Goal: Task Accomplishment & Management: Use online tool/utility

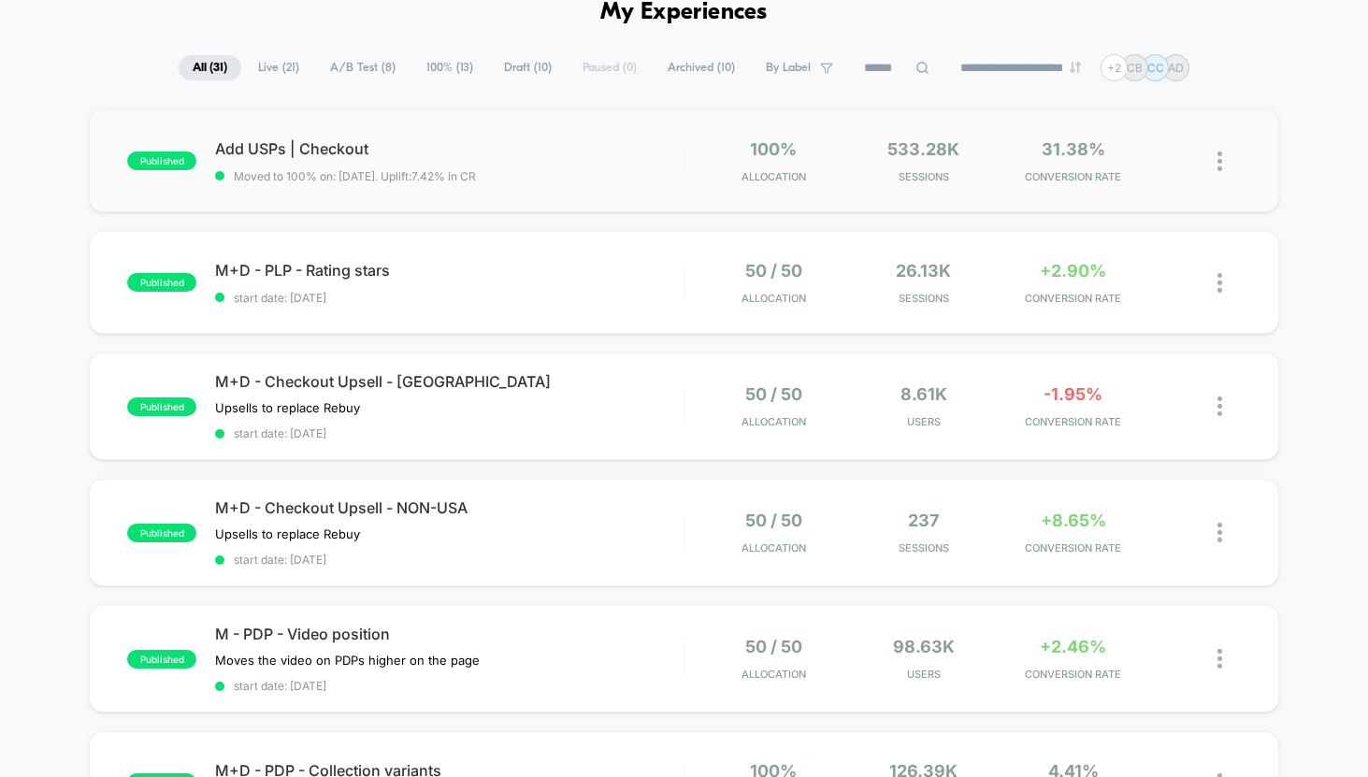
scroll to position [96, 0]
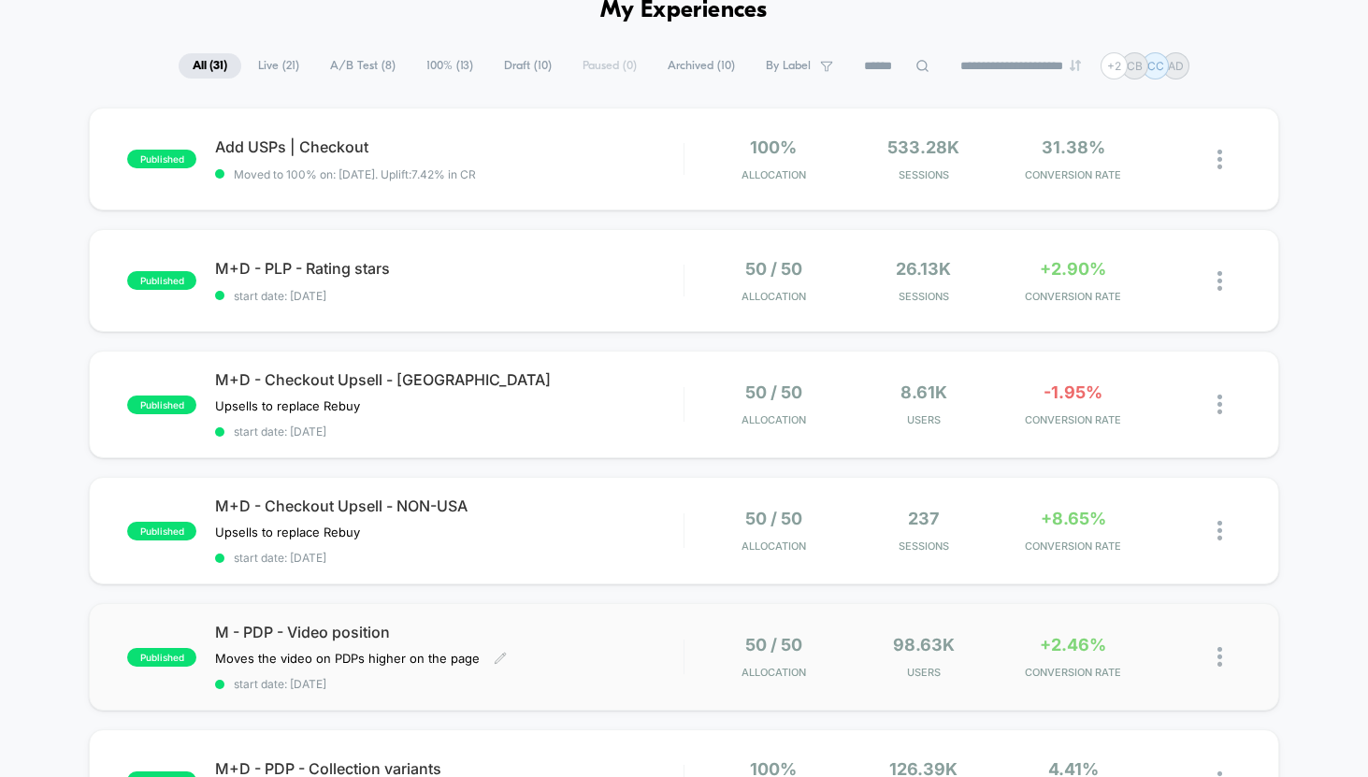
click at [623, 639] on div "M - PDP - Video position Moves the video on PDPs higher on the page Click to ed…" at bounding box center [449, 657] width 468 height 68
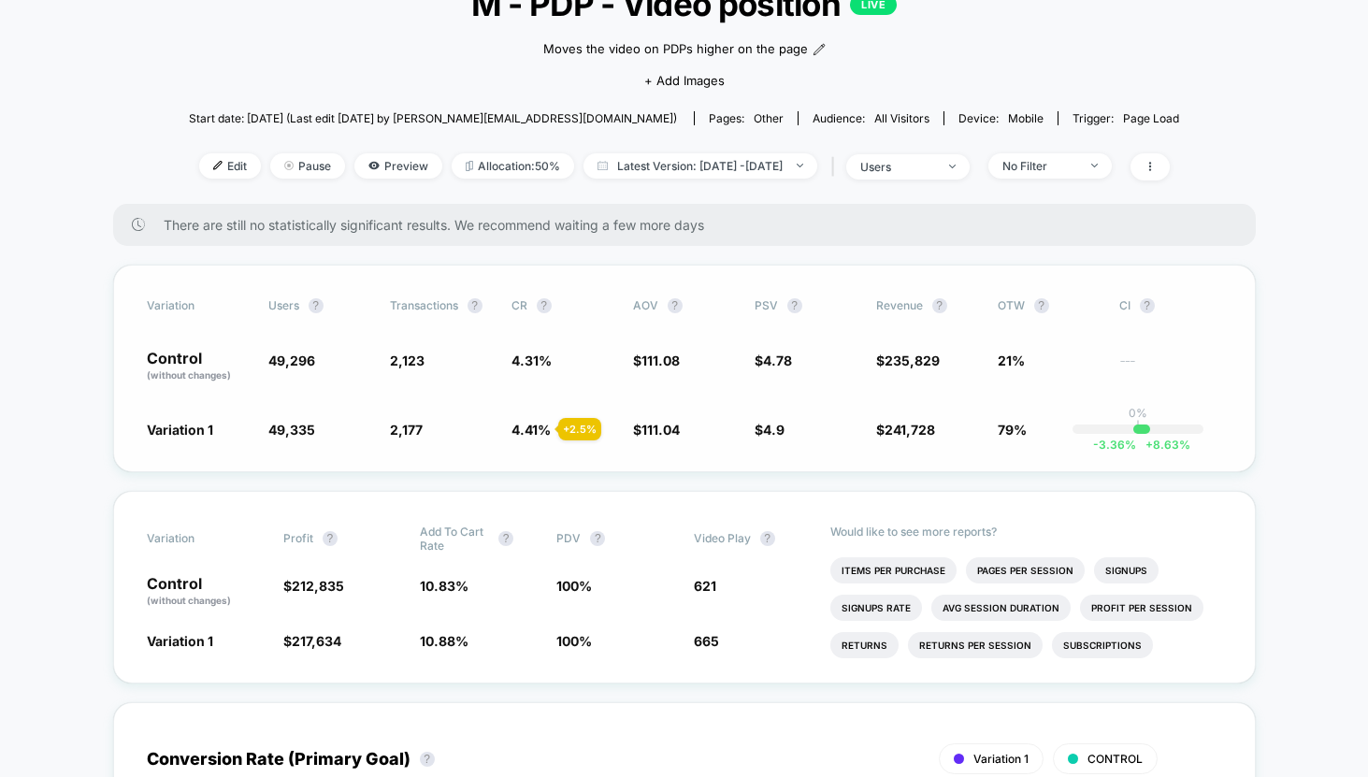
scroll to position [142, 0]
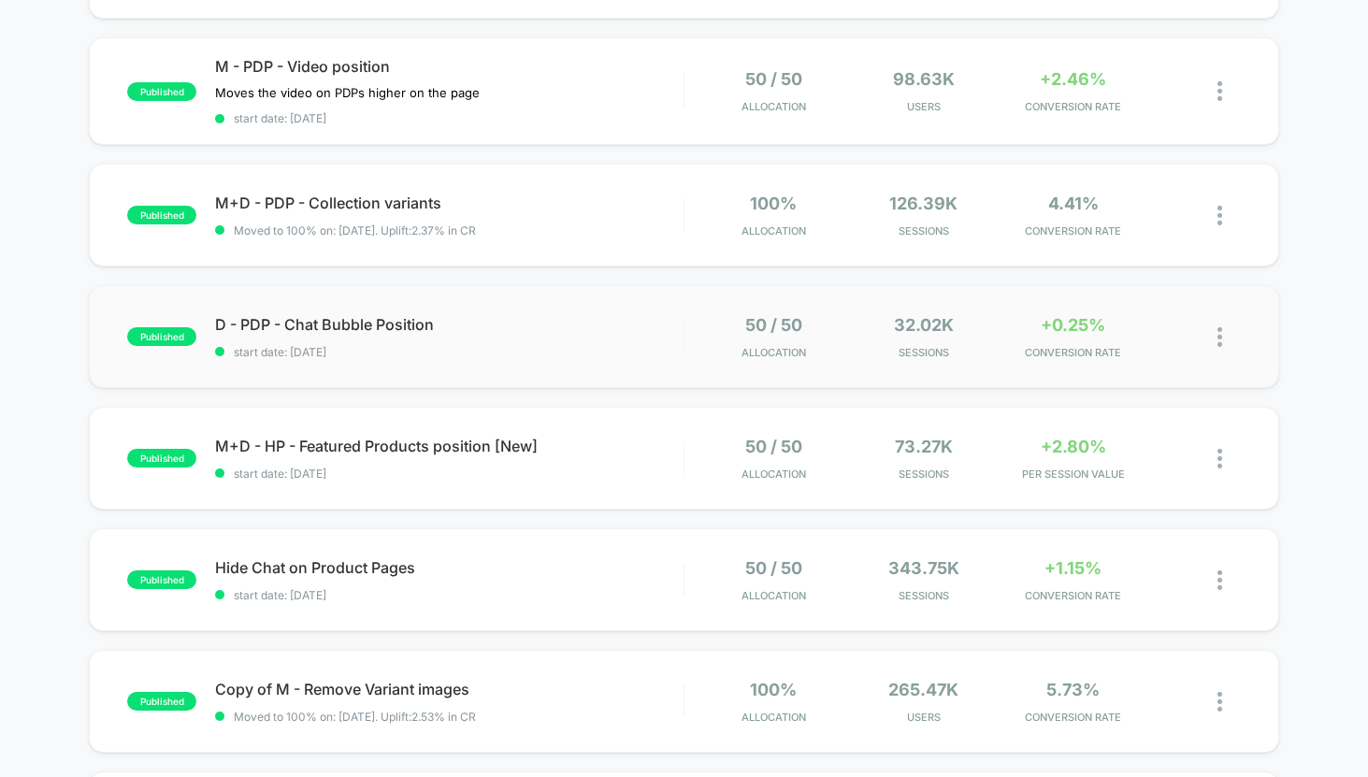
scroll to position [660, 0]
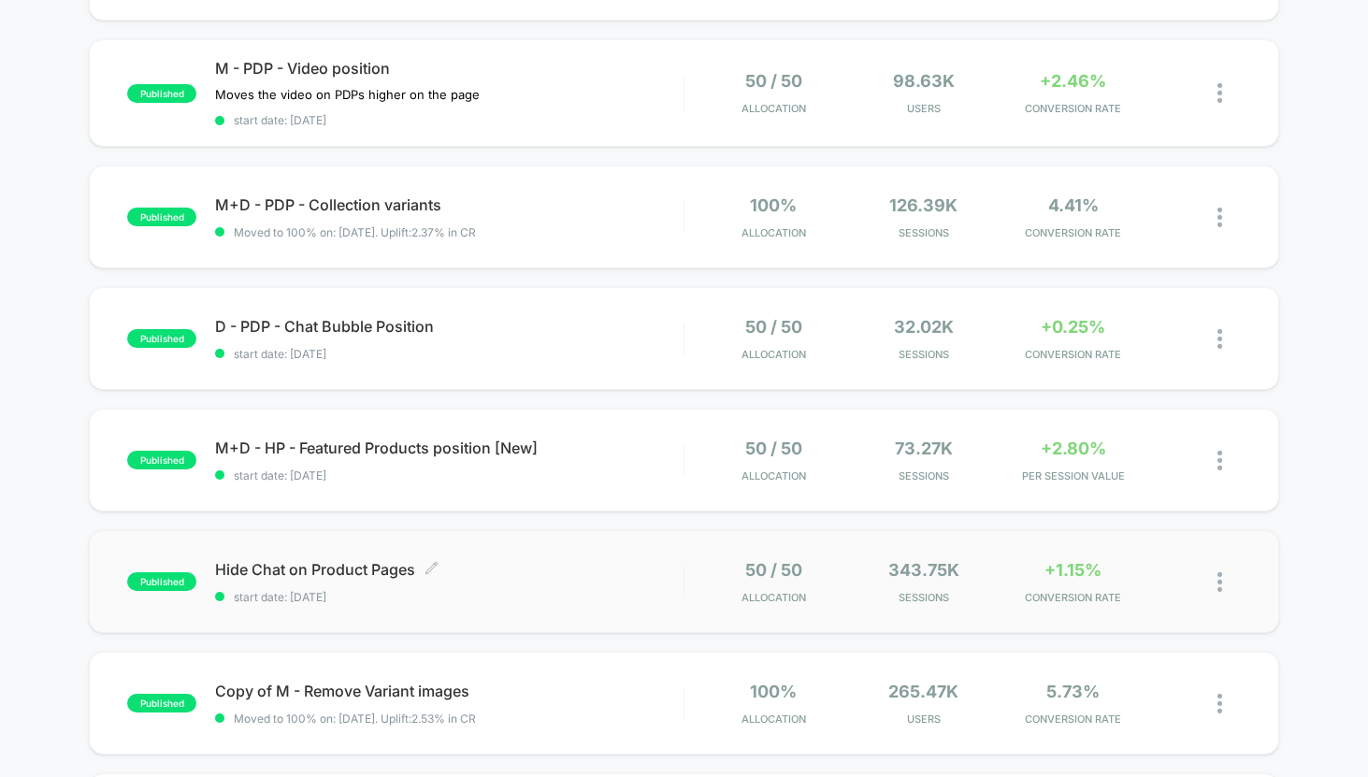
click at [562, 584] on div "Hide Chat on Product Pages Click to edit experience details Click to edit exper…" at bounding box center [449, 582] width 468 height 44
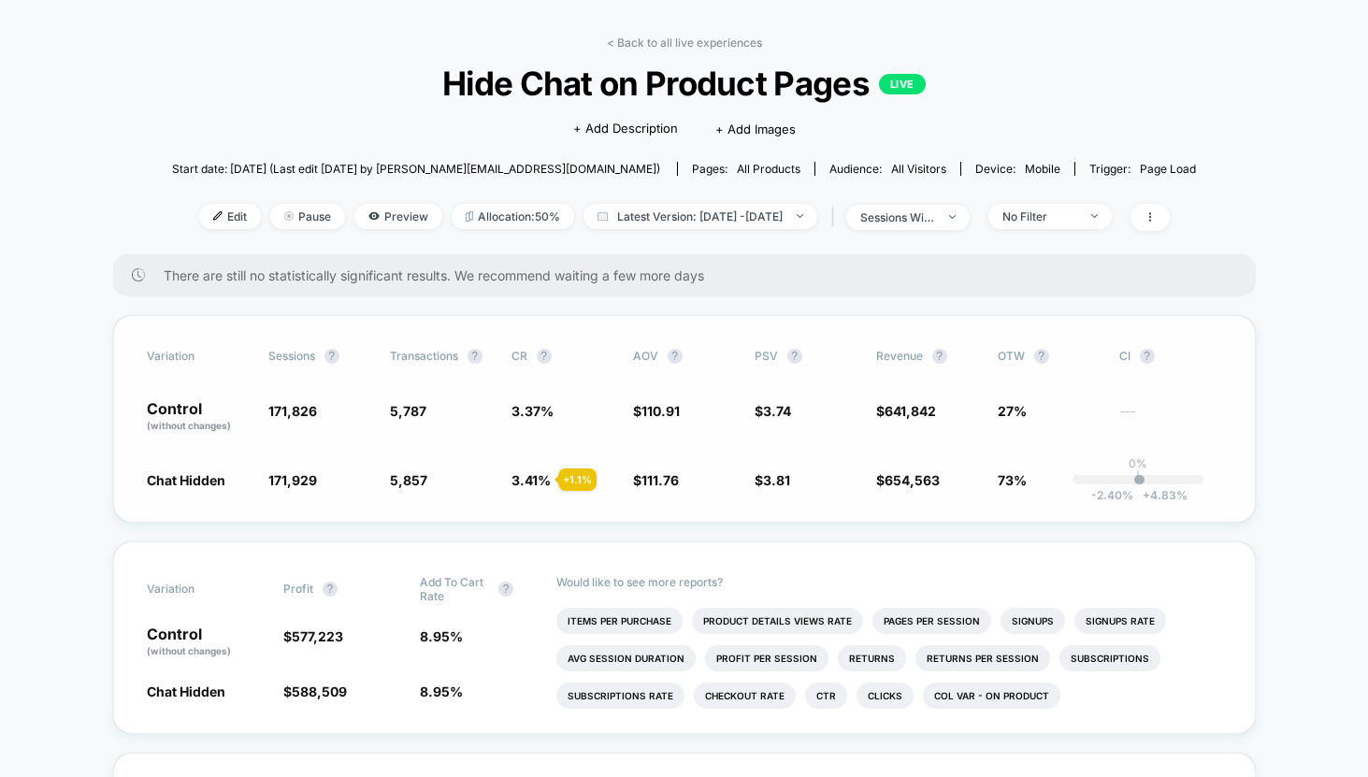
scroll to position [71, 0]
